Goal: Task Accomplishment & Management: Complete application form

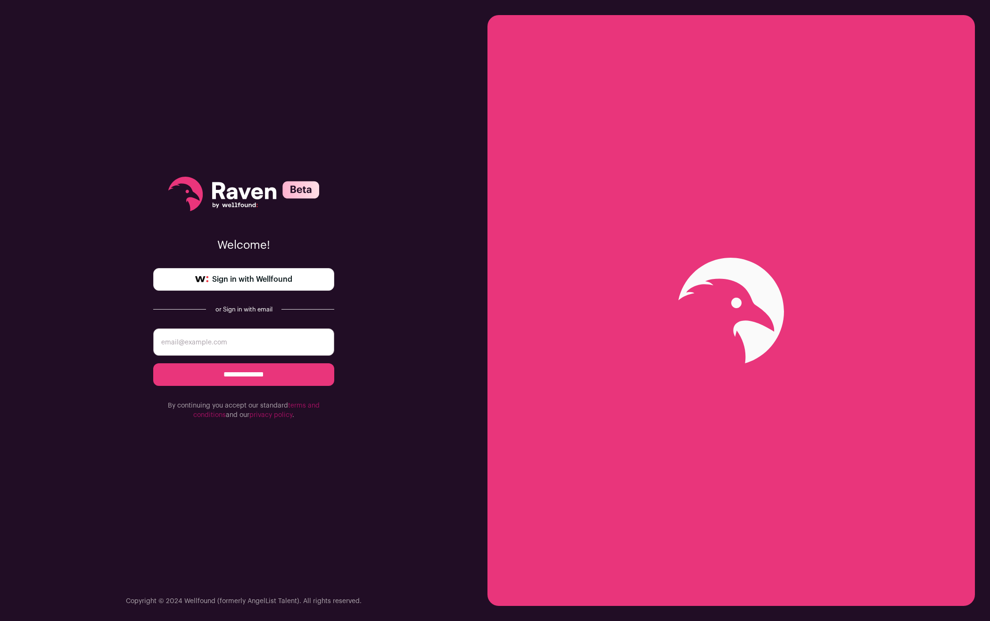
click at [291, 279] on span "Sign in with Wellfound" at bounding box center [252, 279] width 80 height 11
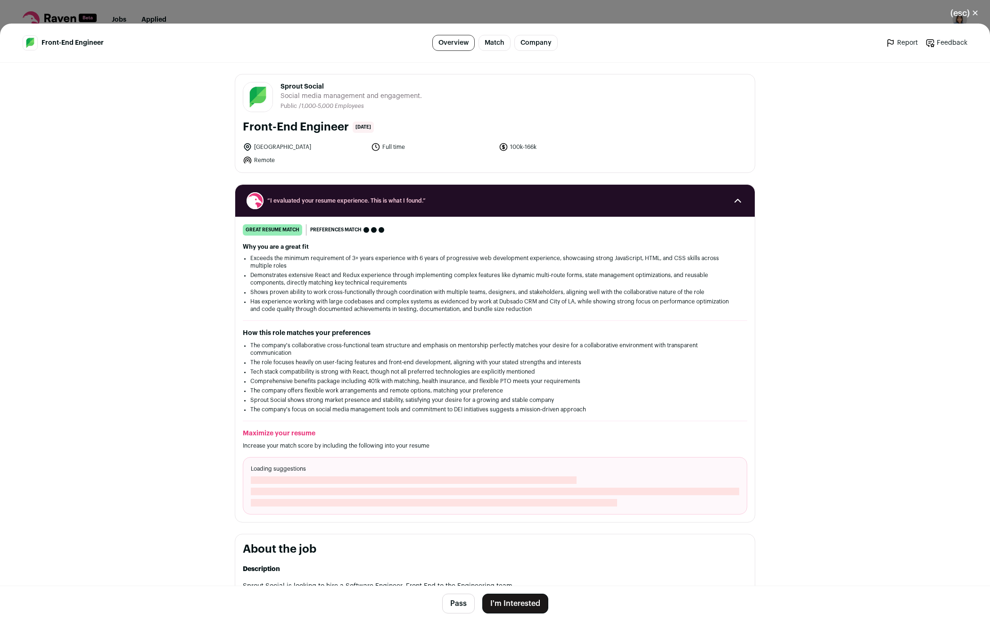
click at [520, 42] on link "Company" at bounding box center [535, 43] width 43 height 16
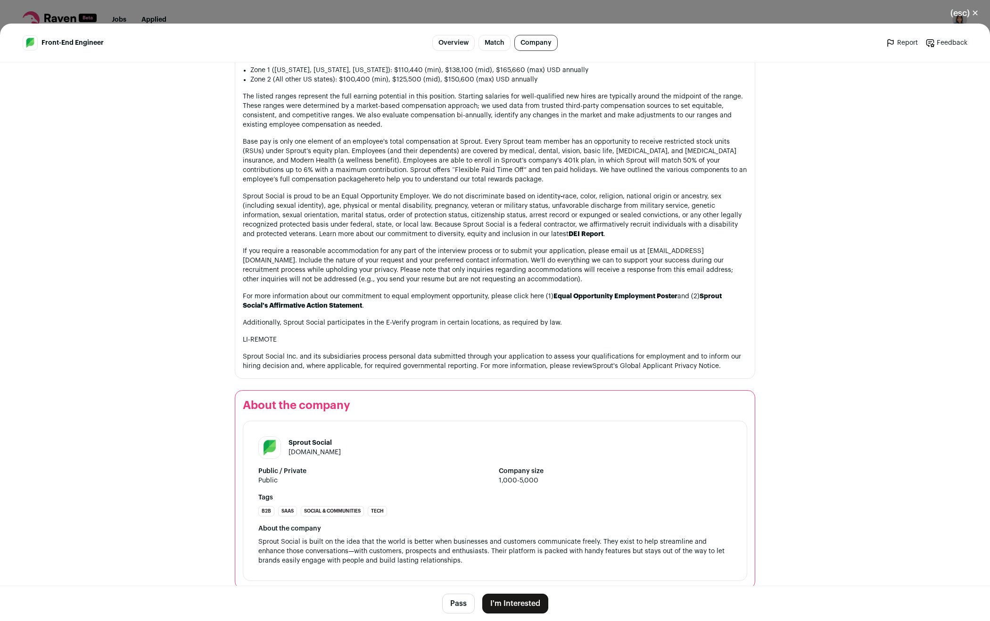
scroll to position [1378, 0]
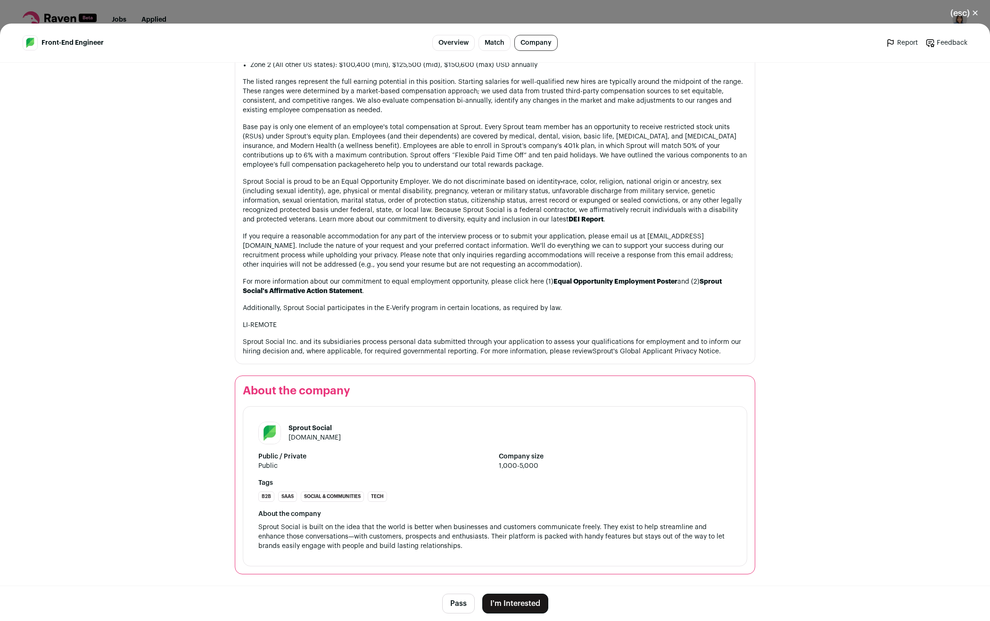
click at [317, 439] on link "sproutsocial.com" at bounding box center [315, 438] width 52 height 7
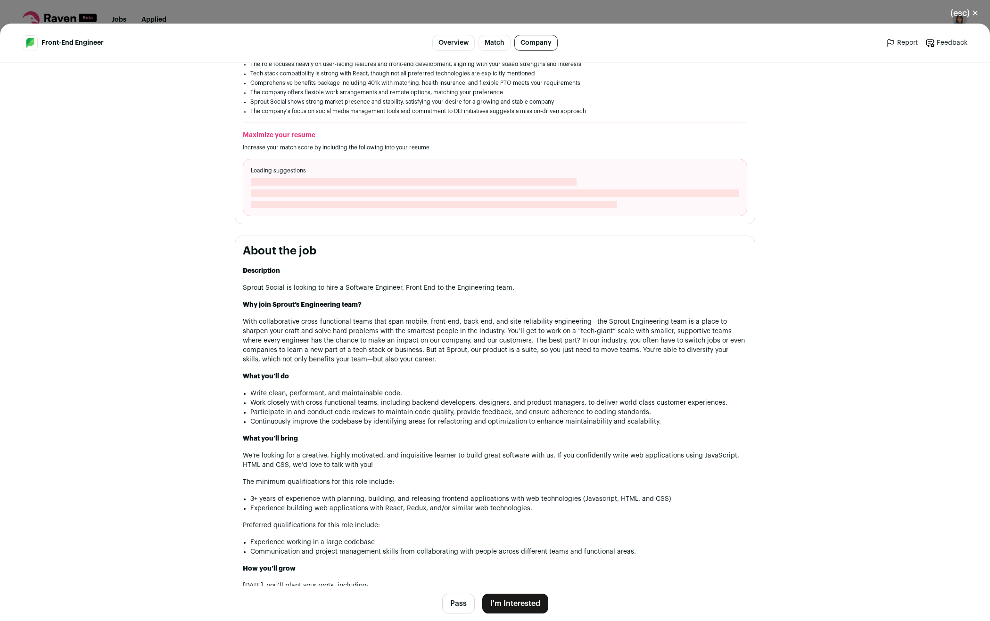
scroll to position [377, 0]
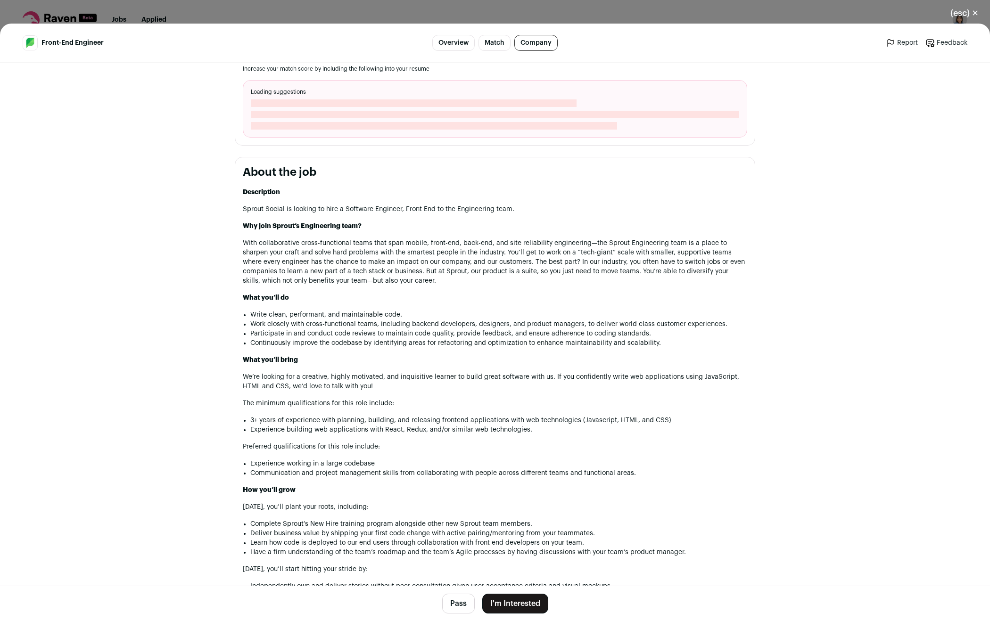
click at [516, 600] on button "I'm Interested" at bounding box center [515, 604] width 66 height 20
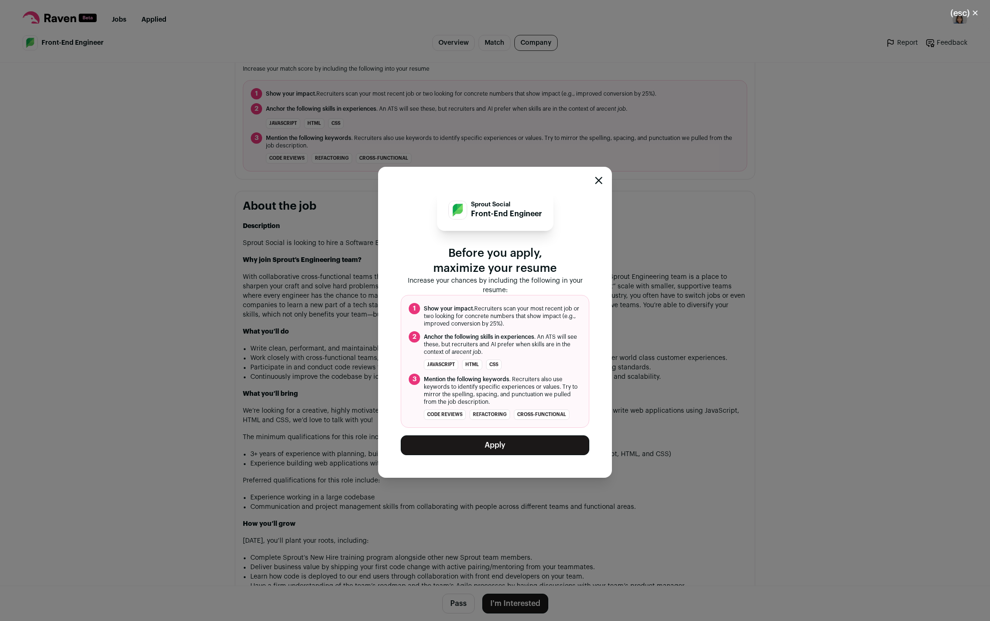
click at [488, 448] on button "Apply" at bounding box center [495, 446] width 189 height 20
